Goal: Task Accomplishment & Management: Use online tool/utility

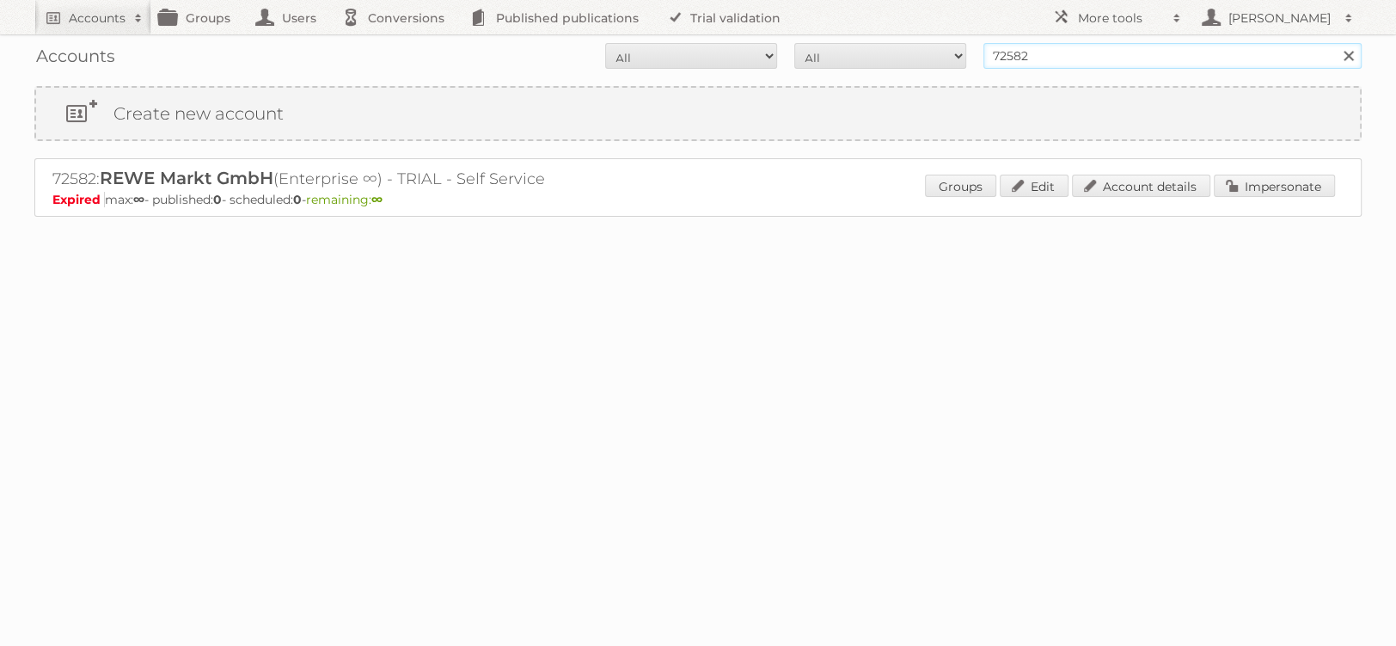
click at [1094, 62] on input "72582" at bounding box center [1173, 56] width 378 height 26
type input "netto [PERSON_NAME]"
click at [1335, 43] on input "Search" at bounding box center [1348, 56] width 26 height 26
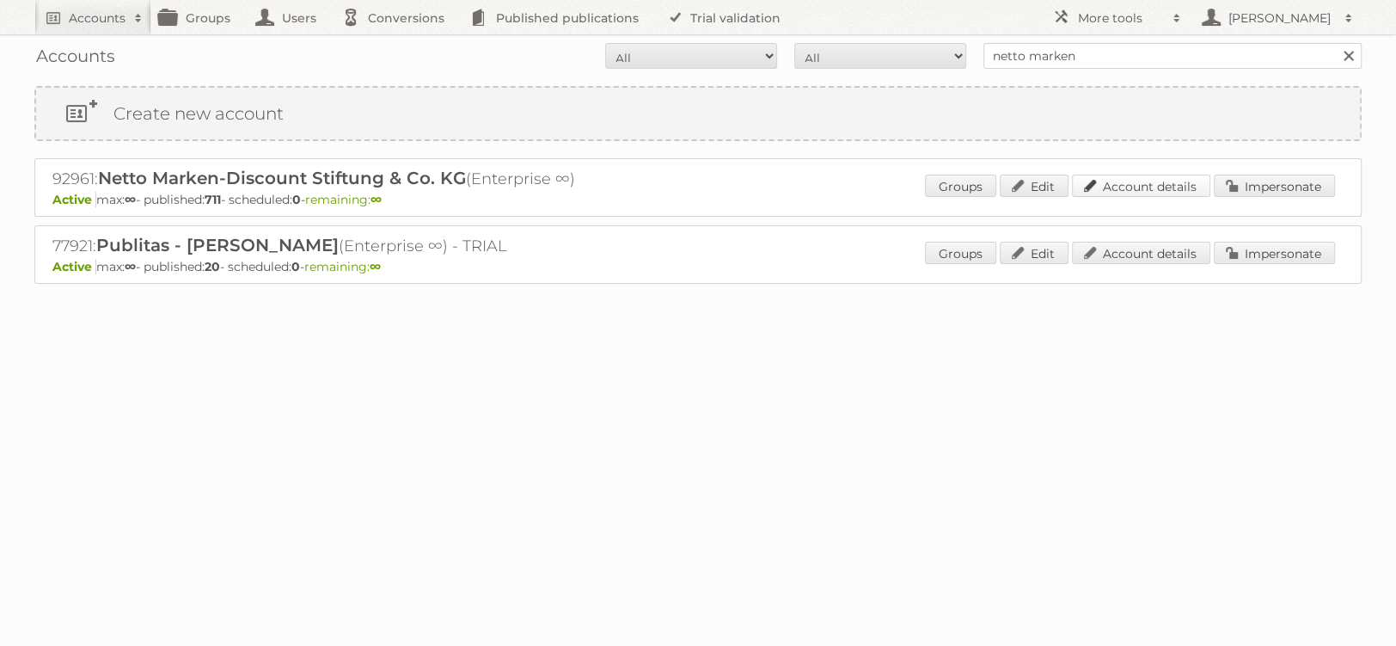
click at [1148, 187] on link "Account details" at bounding box center [1141, 186] width 138 height 22
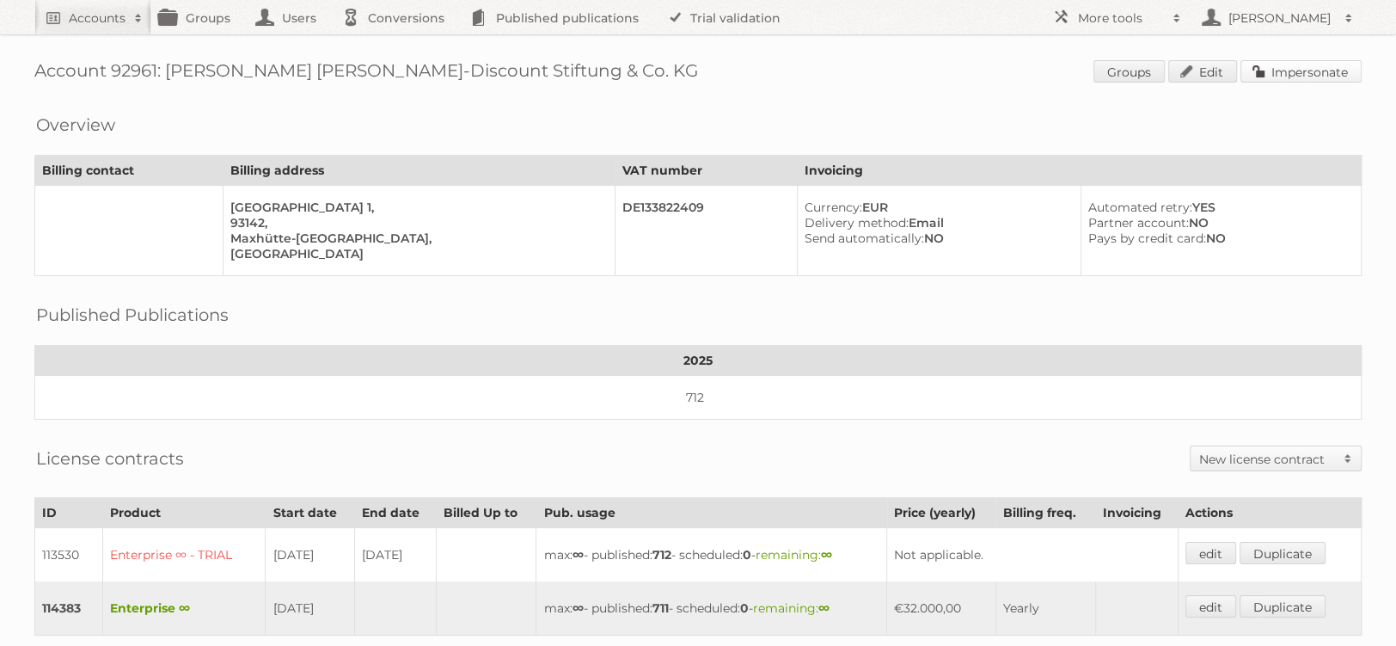
click at [1300, 75] on link "Impersonate" at bounding box center [1301, 71] width 121 height 22
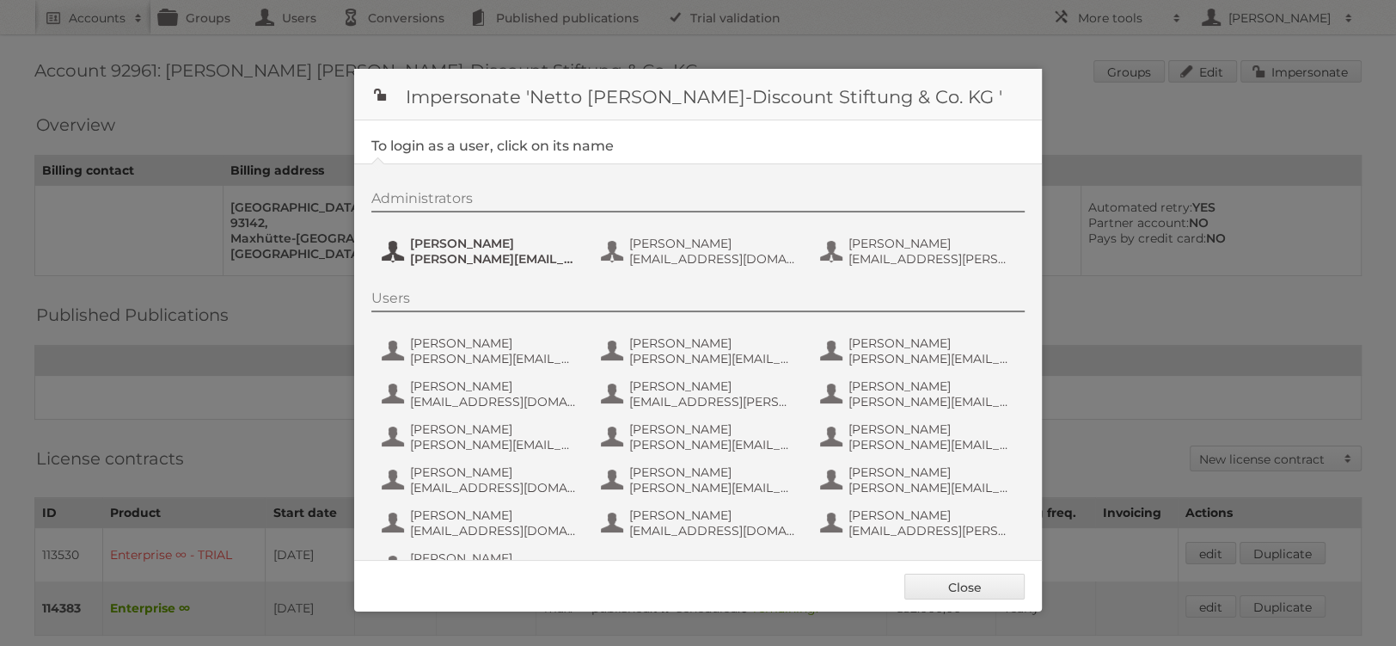
click at [514, 248] on span "[PERSON_NAME]" at bounding box center [493, 243] width 167 height 15
